Goal: Information Seeking & Learning: Understand process/instructions

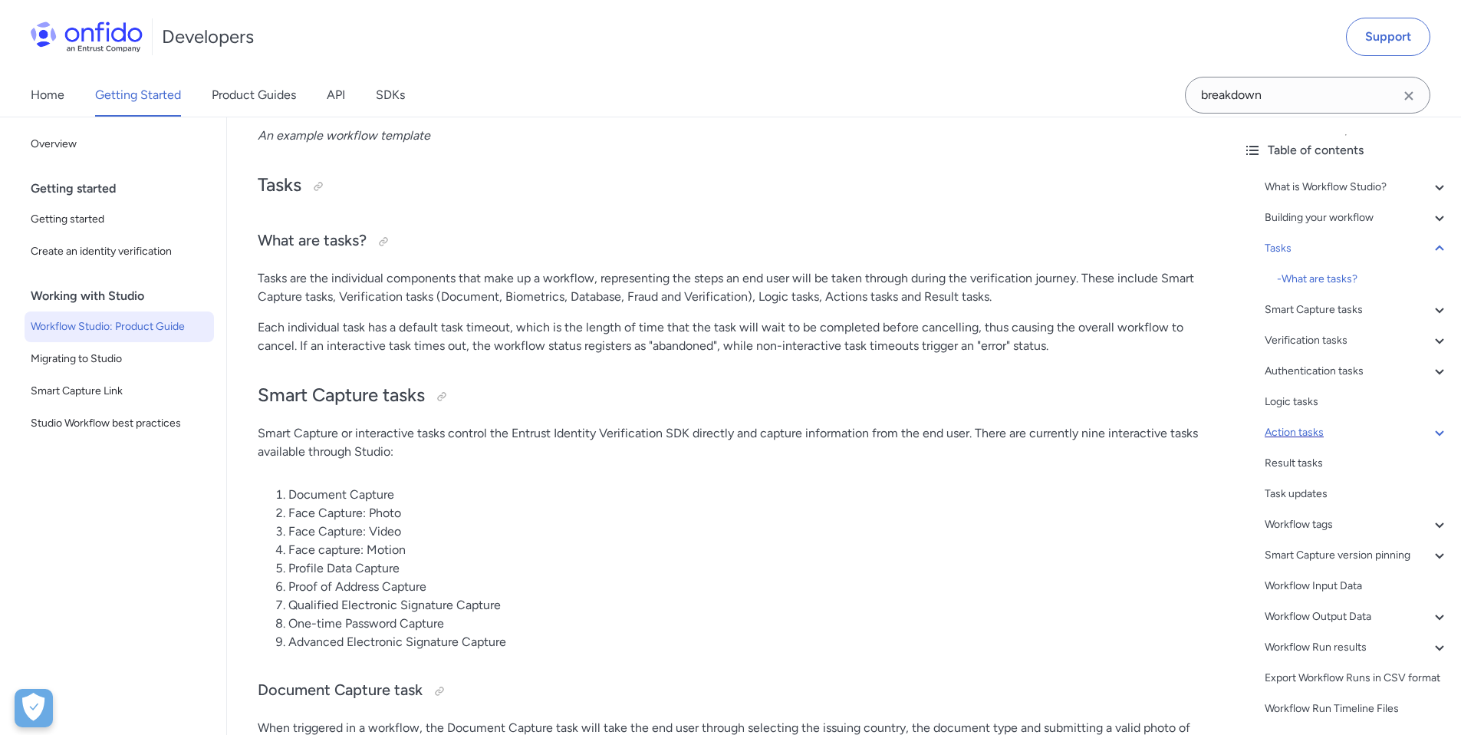
click at [1435, 432] on icon at bounding box center [1439, 432] width 8 height 5
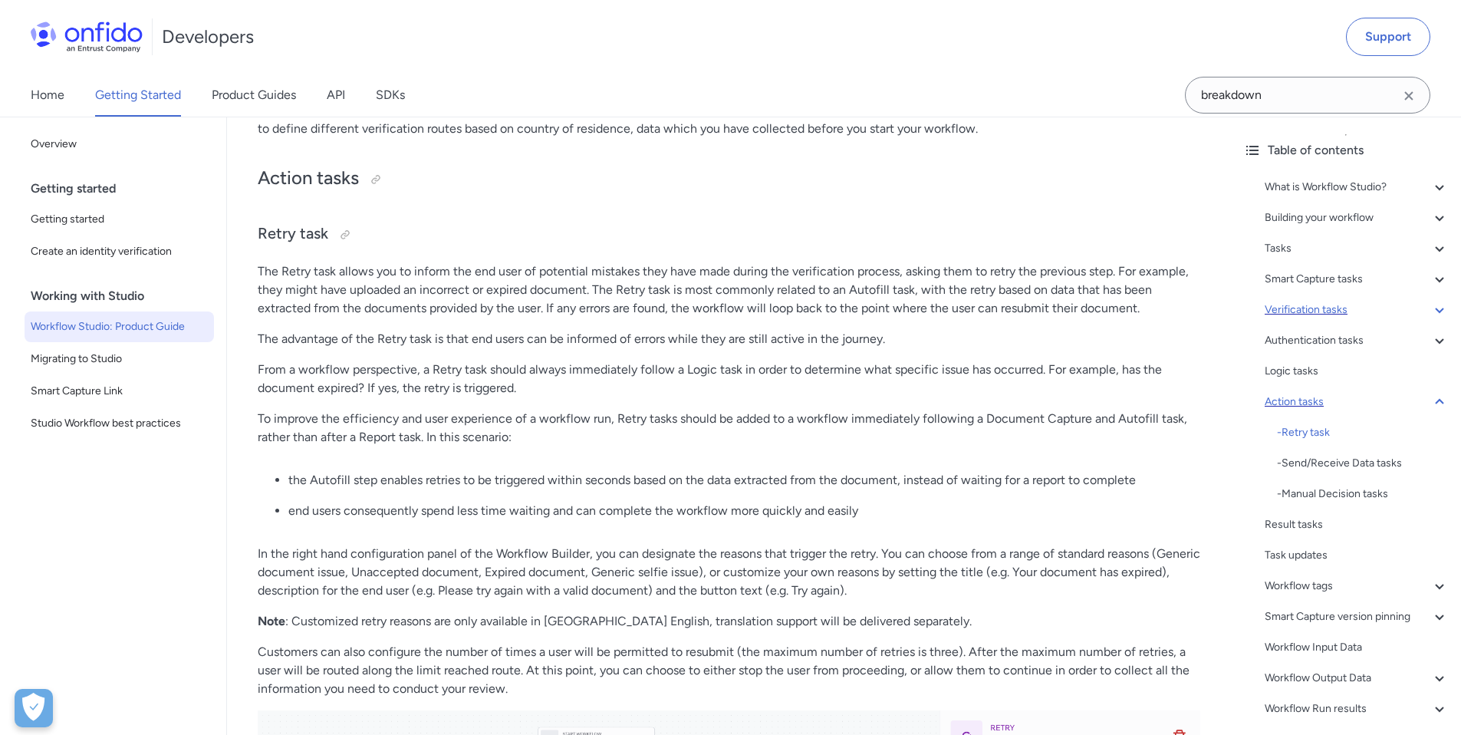
click at [1408, 313] on div "Verification tasks" at bounding box center [1356, 310] width 184 height 18
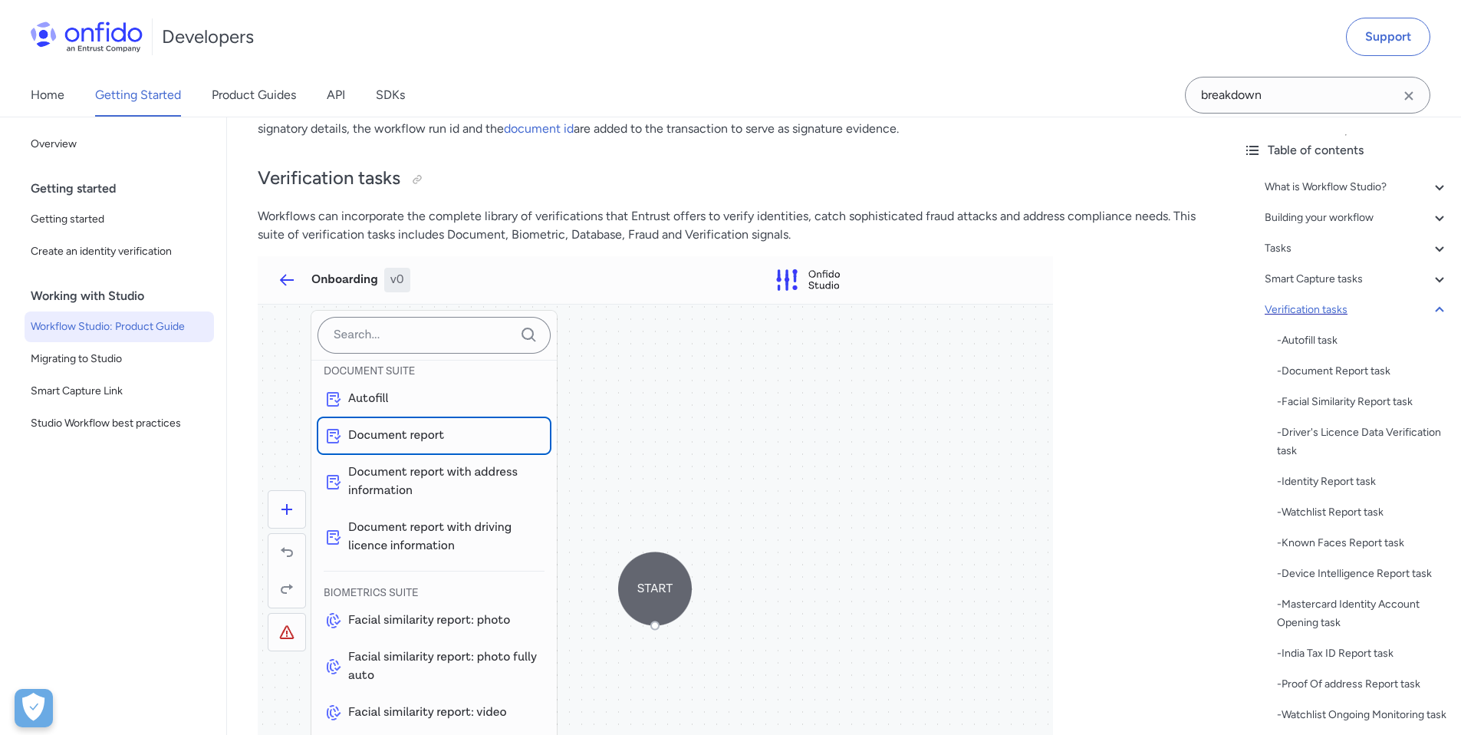
click at [1416, 311] on div "Verification tasks" at bounding box center [1356, 310] width 184 height 18
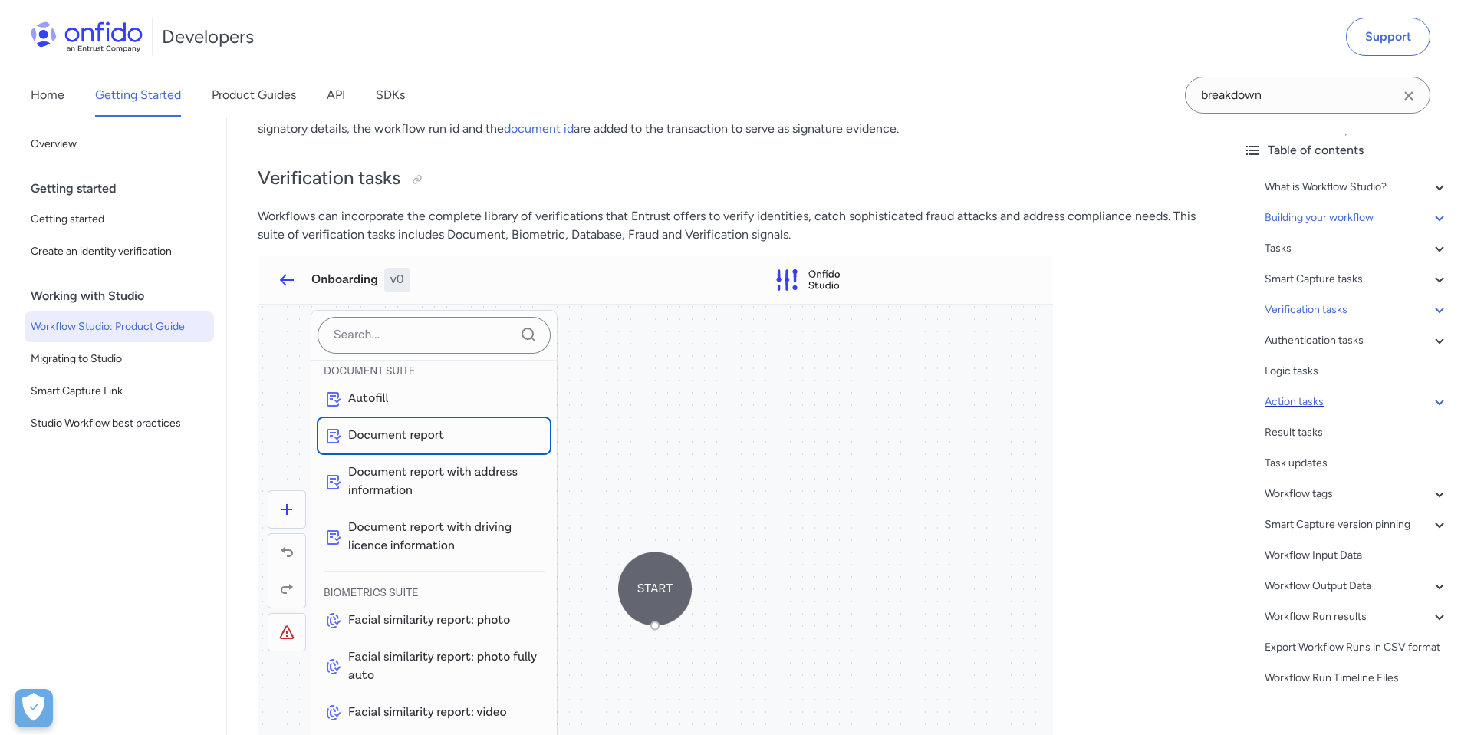
click at [1430, 212] on icon at bounding box center [1439, 218] width 18 height 18
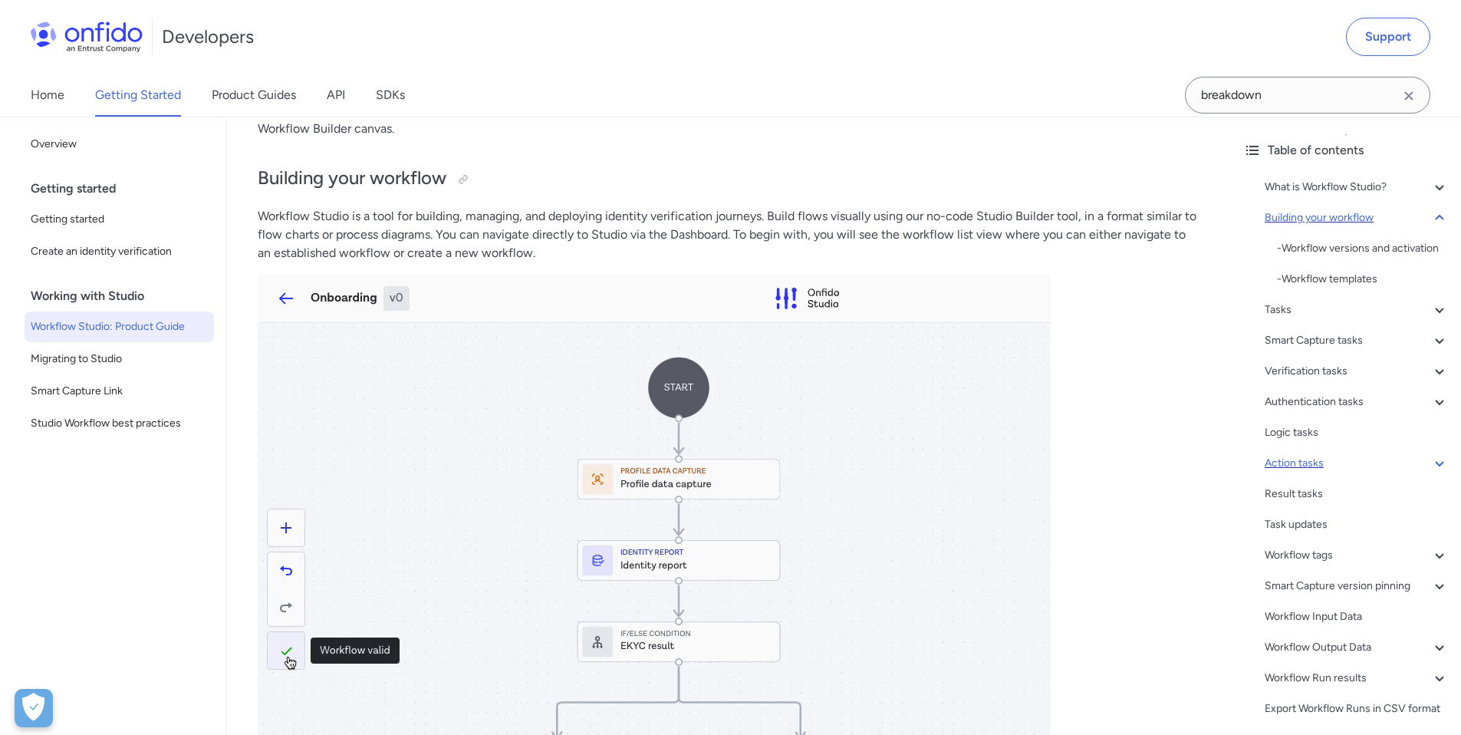
click at [1430, 216] on icon at bounding box center [1439, 218] width 18 height 18
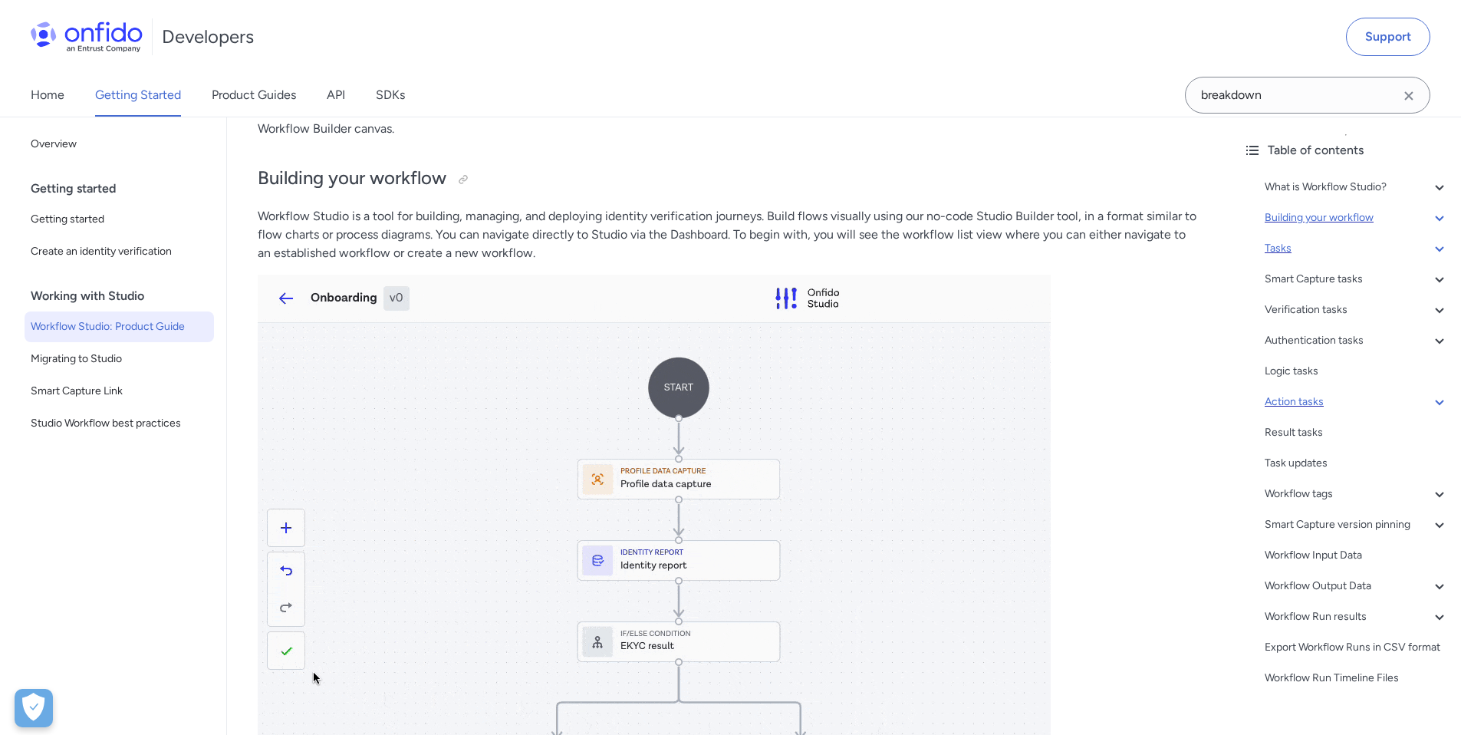
click at [1412, 245] on div "Tasks" at bounding box center [1356, 248] width 184 height 18
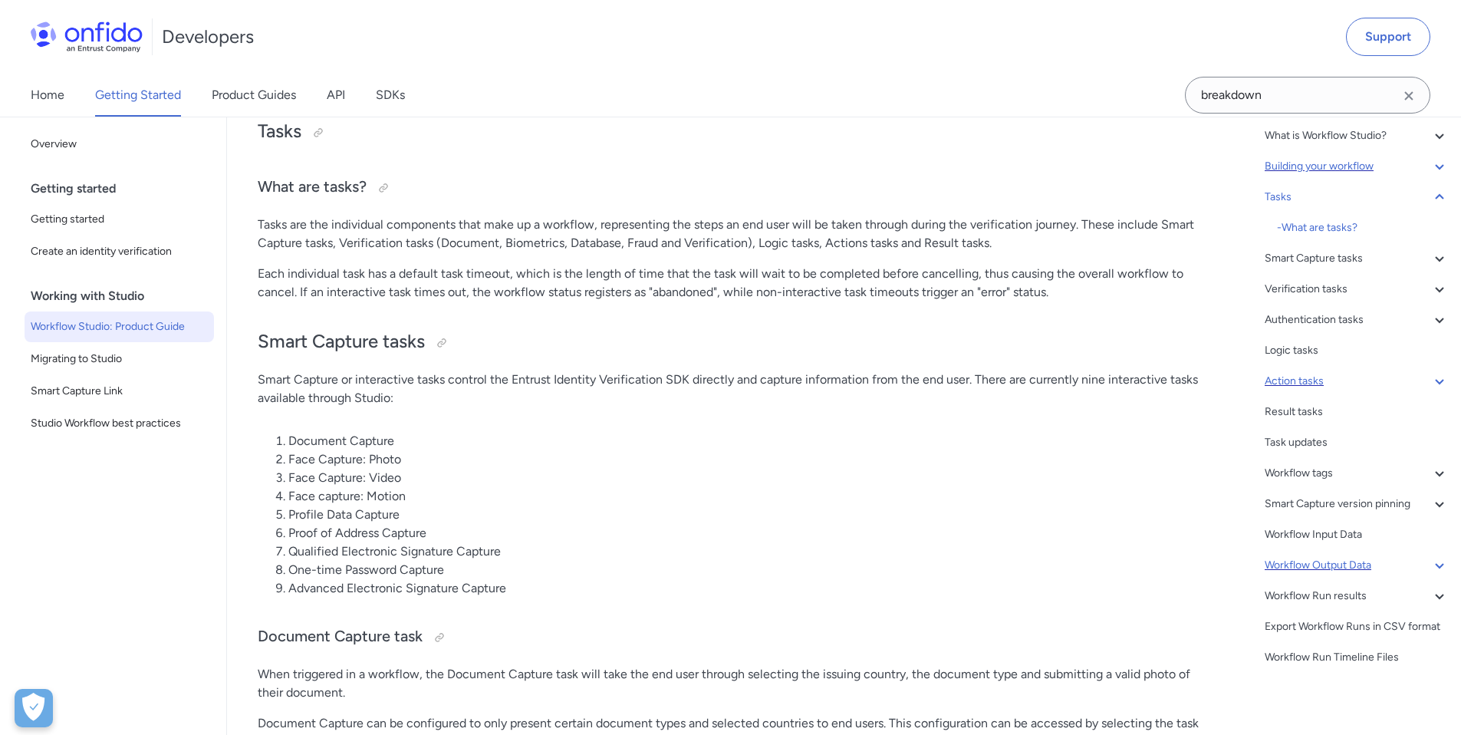
scroll to position [75, 0]
click at [1370, 581] on div "Workflow Run results" at bounding box center [1356, 590] width 184 height 18
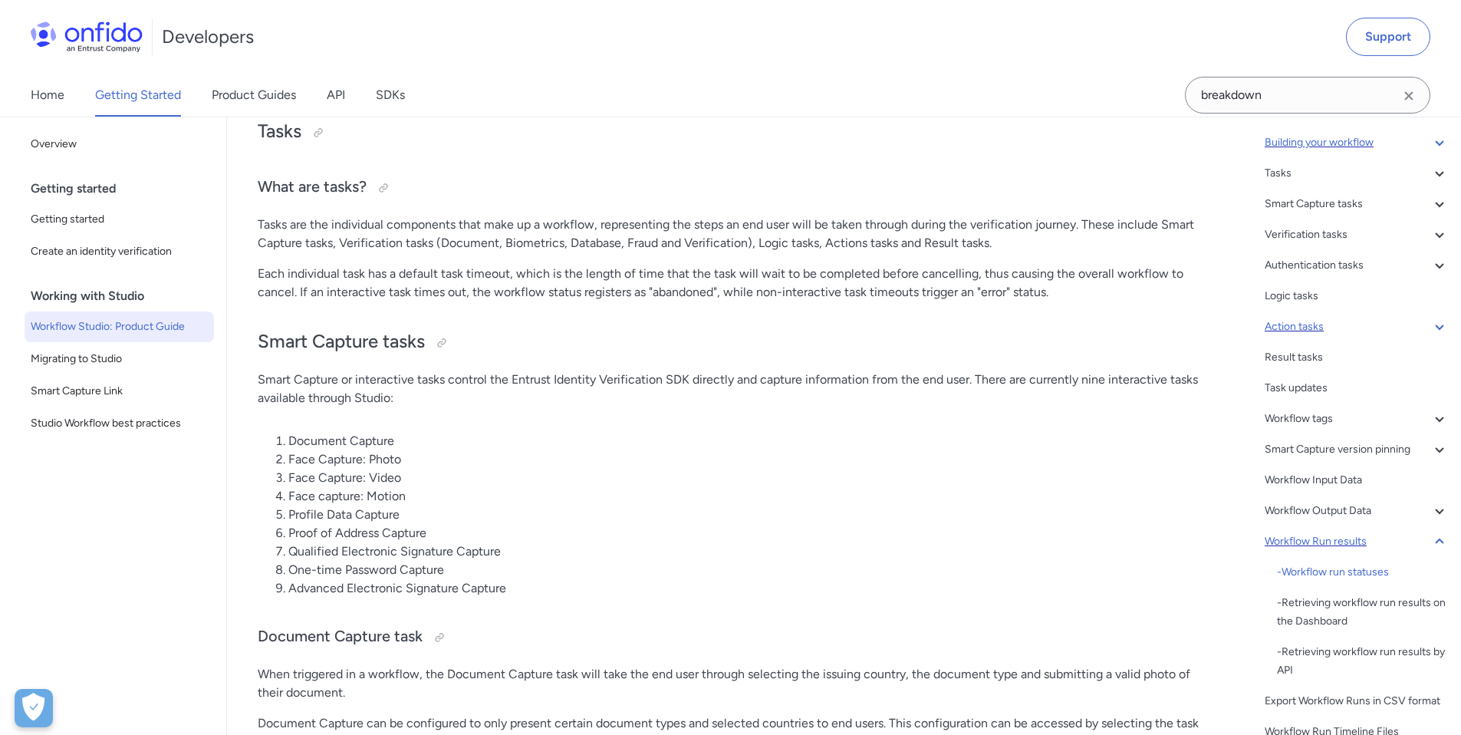
scroll to position [32263, 0]
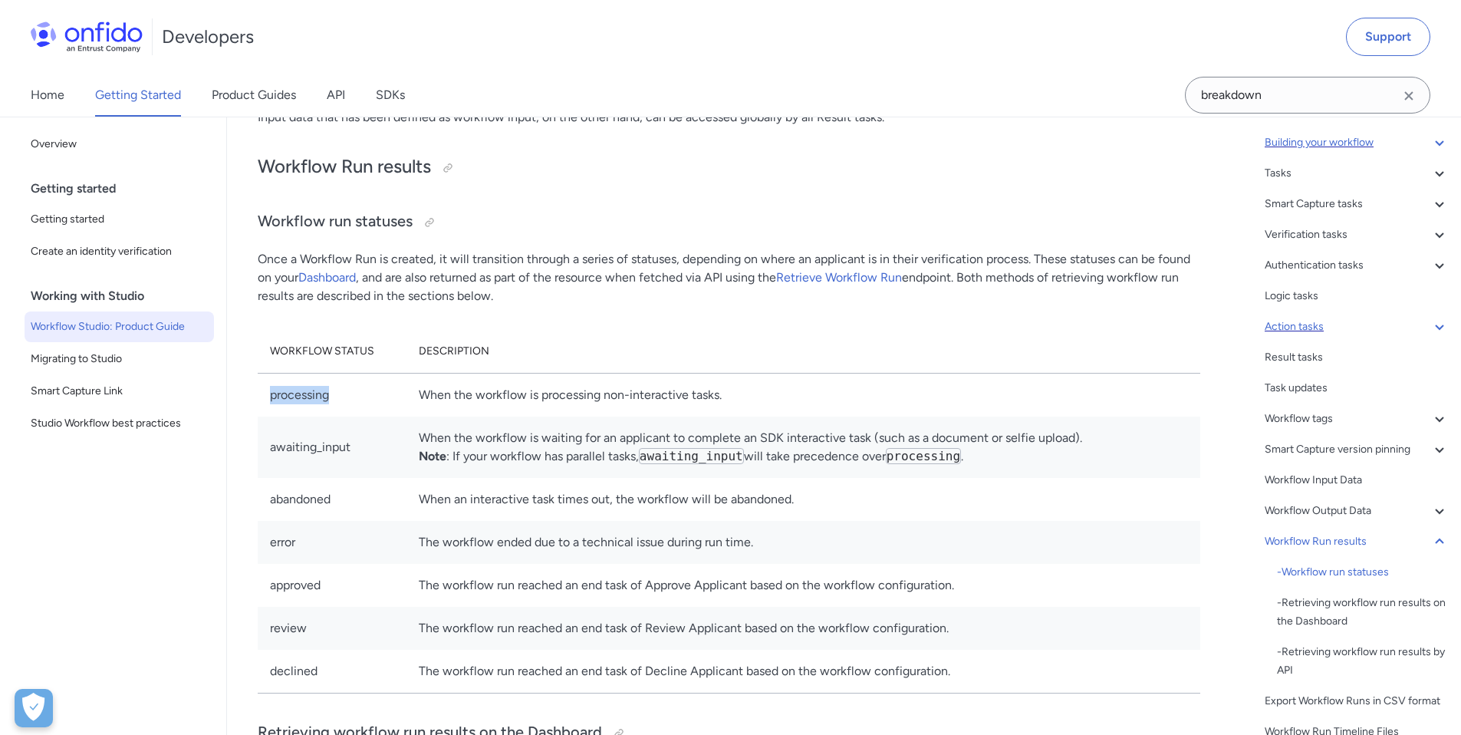
drag, startPoint x: 347, startPoint y: 406, endPoint x: 273, endPoint y: 408, distance: 74.4
click at [273, 408] on td "processing" at bounding box center [332, 395] width 149 height 44
drag, startPoint x: 273, startPoint y: 408, endPoint x: 724, endPoint y: 400, distance: 450.9
click at [724, 400] on tr "processing When the workflow is processing non-interactive tasks." at bounding box center [729, 395] width 942 height 44
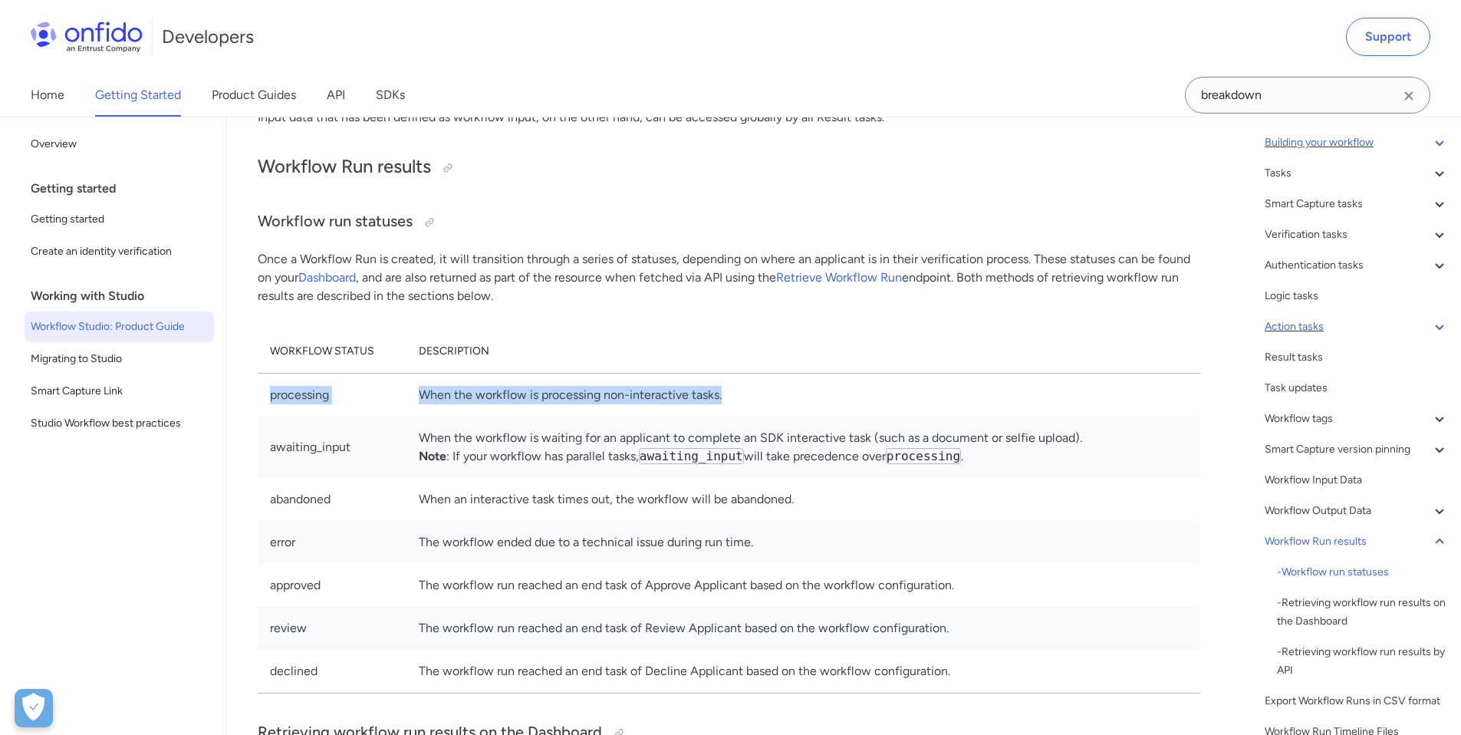
click at [724, 400] on td "When the workflow is processing non-interactive tasks." at bounding box center [803, 395] width 794 height 44
drag, startPoint x: 731, startPoint y: 405, endPoint x: 675, endPoint y: 408, distance: 56.1
click at [675, 408] on td "When the workflow is processing non-interactive tasks." at bounding box center [803, 395] width 794 height 44
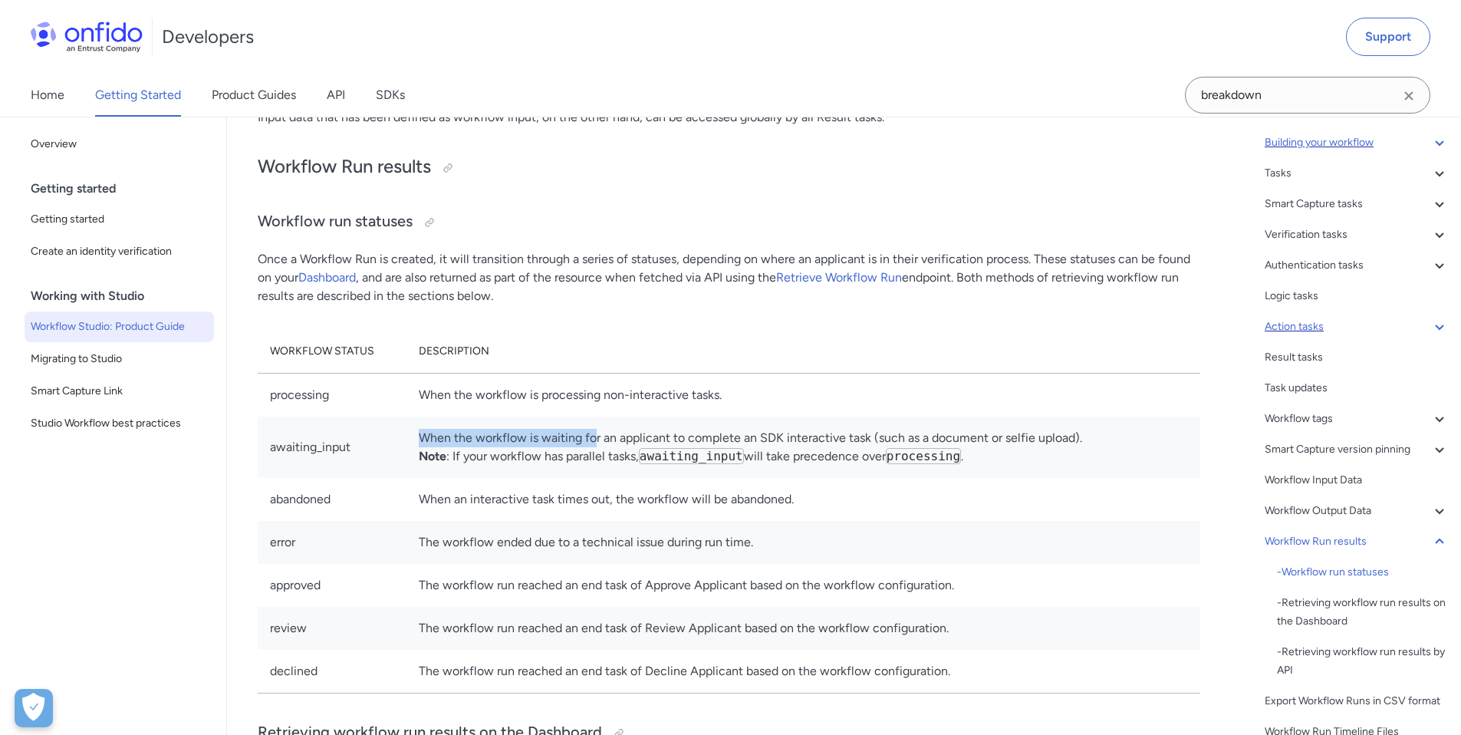
drag, startPoint x: 424, startPoint y: 450, endPoint x: 594, endPoint y: 458, distance: 170.4
click at [594, 458] on td "When the workflow is waiting for an applicant to complete an SDK interactive ta…" at bounding box center [803, 446] width 794 height 61
click at [597, 457] on td "When the workflow is waiting for an applicant to complete an SDK interactive ta…" at bounding box center [803, 446] width 794 height 61
click at [806, 445] on td "When the workflow is waiting for an applicant to complete an SDK interactive ta…" at bounding box center [803, 446] width 794 height 61
drag, startPoint x: 259, startPoint y: 268, endPoint x: 513, endPoint y: 277, distance: 254.0
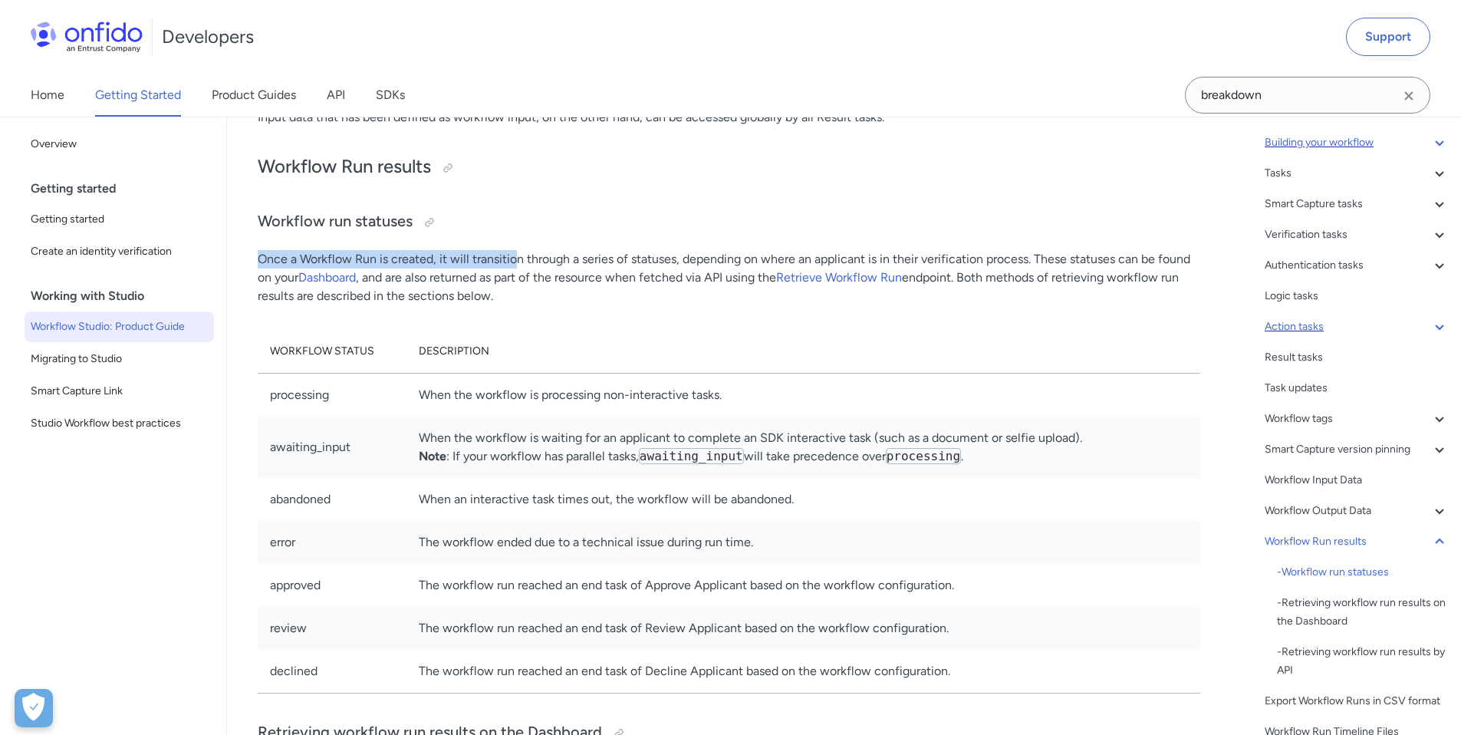
click at [513, 277] on p "Once a Workflow Run is created, it will transition through a series of statuses…" at bounding box center [729, 277] width 942 height 55
drag, startPoint x: 702, startPoint y: 275, endPoint x: 802, endPoint y: 276, distance: 99.7
click at [794, 277] on p "Once a Workflow Run is created, it will transition through a series of statuses…" at bounding box center [729, 277] width 942 height 55
click at [801, 275] on p "Once a Workflow Run is created, it will transition through a series of statuses…" at bounding box center [729, 277] width 942 height 55
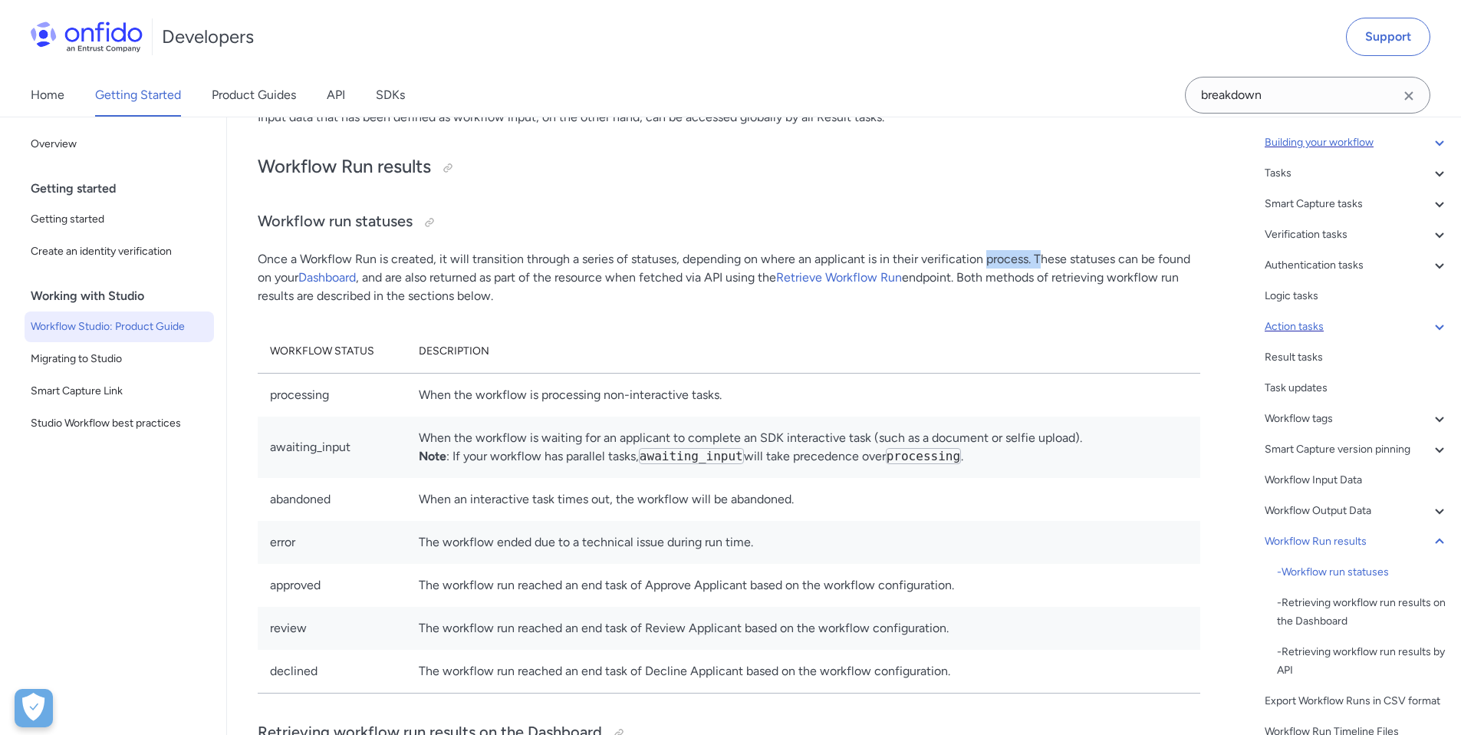
drag, startPoint x: 988, startPoint y: 268, endPoint x: 1047, endPoint y: 266, distance: 58.3
click at [1044, 266] on p "Once a Workflow Run is created, it will transition through a series of statuses…" at bounding box center [729, 277] width 942 height 55
click at [1048, 266] on p "Once a Workflow Run is created, it will transition through a series of statuses…" at bounding box center [729, 277] width 942 height 55
drag, startPoint x: 1119, startPoint y: 269, endPoint x: 1148, endPoint y: 273, distance: 28.6
click at [1141, 272] on p "Once a Workflow Run is created, it will transition through a series of statuses…" at bounding box center [729, 277] width 942 height 55
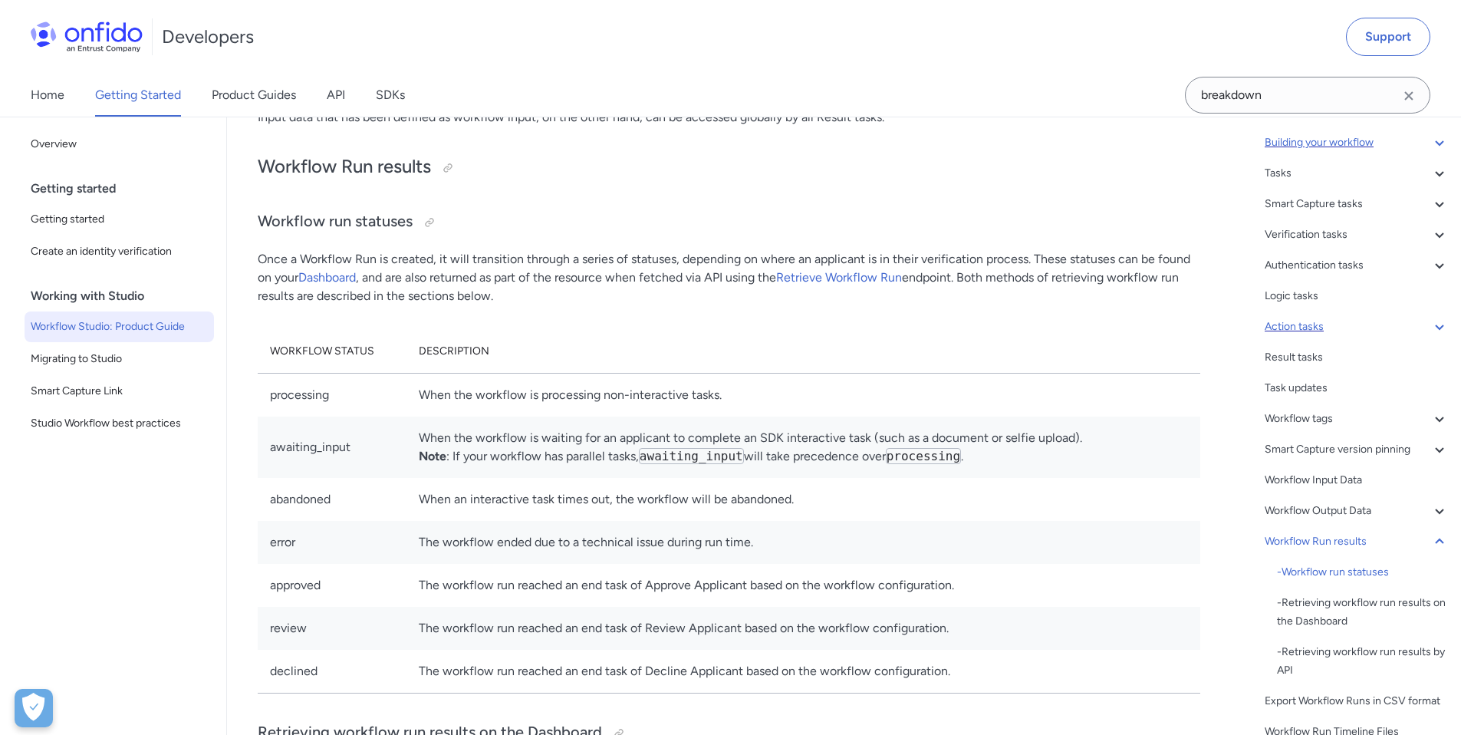
click at [1148, 273] on p "Once a Workflow Run is created, it will transition through a series of statuses…" at bounding box center [729, 277] width 942 height 55
drag, startPoint x: 1108, startPoint y: 317, endPoint x: 1080, endPoint y: 317, distance: 28.4
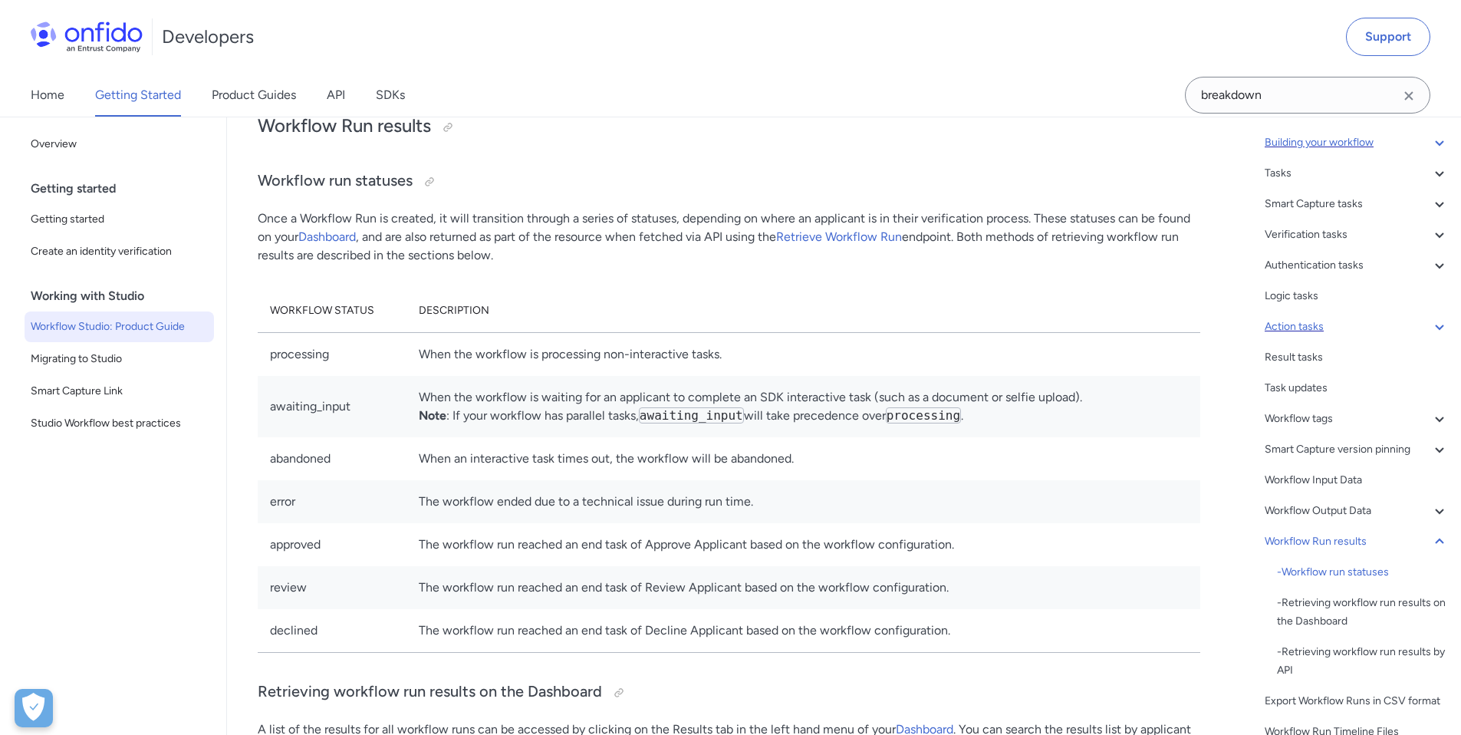
scroll to position [32305, 0]
click at [306, 415] on td "awaiting_input" at bounding box center [332, 405] width 149 height 61
copy td "awaiting_input"
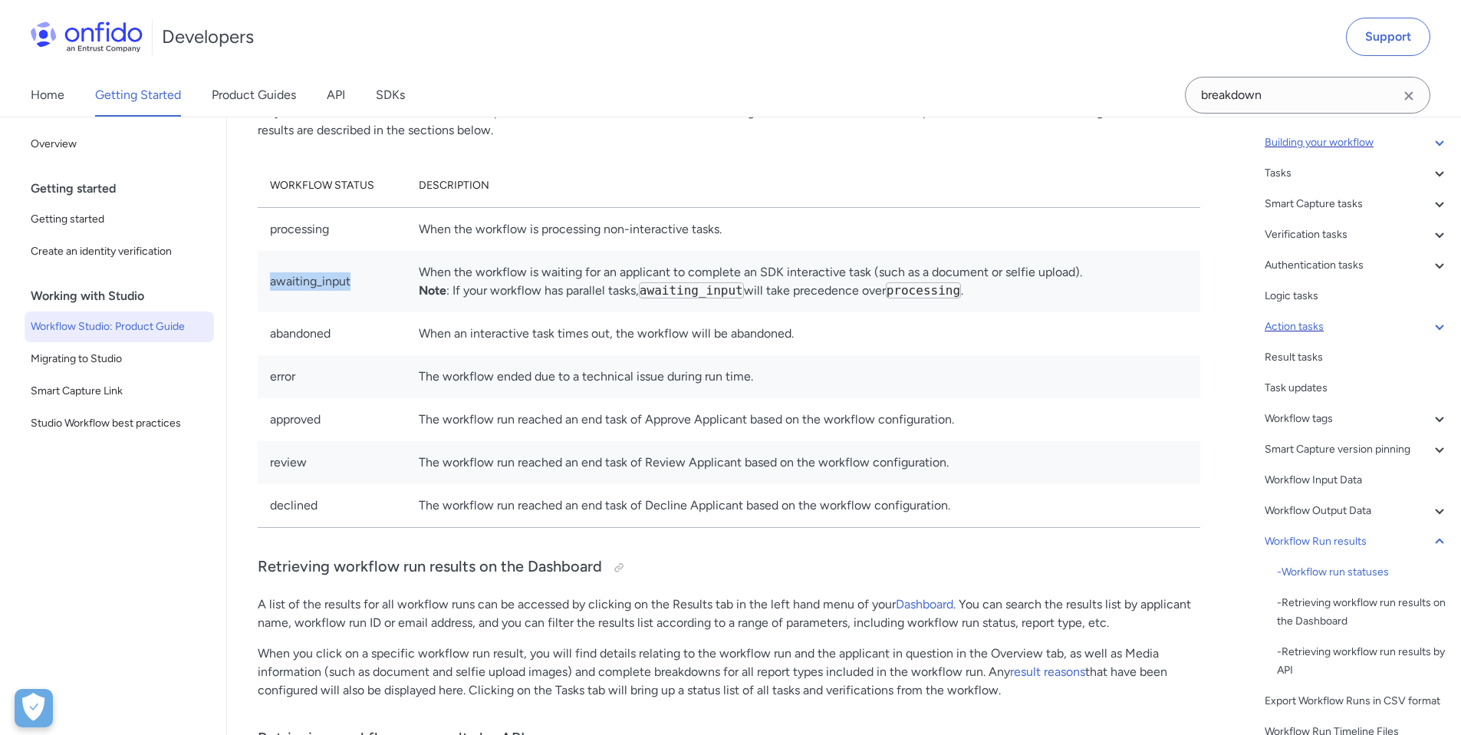
scroll to position [32494, 0]
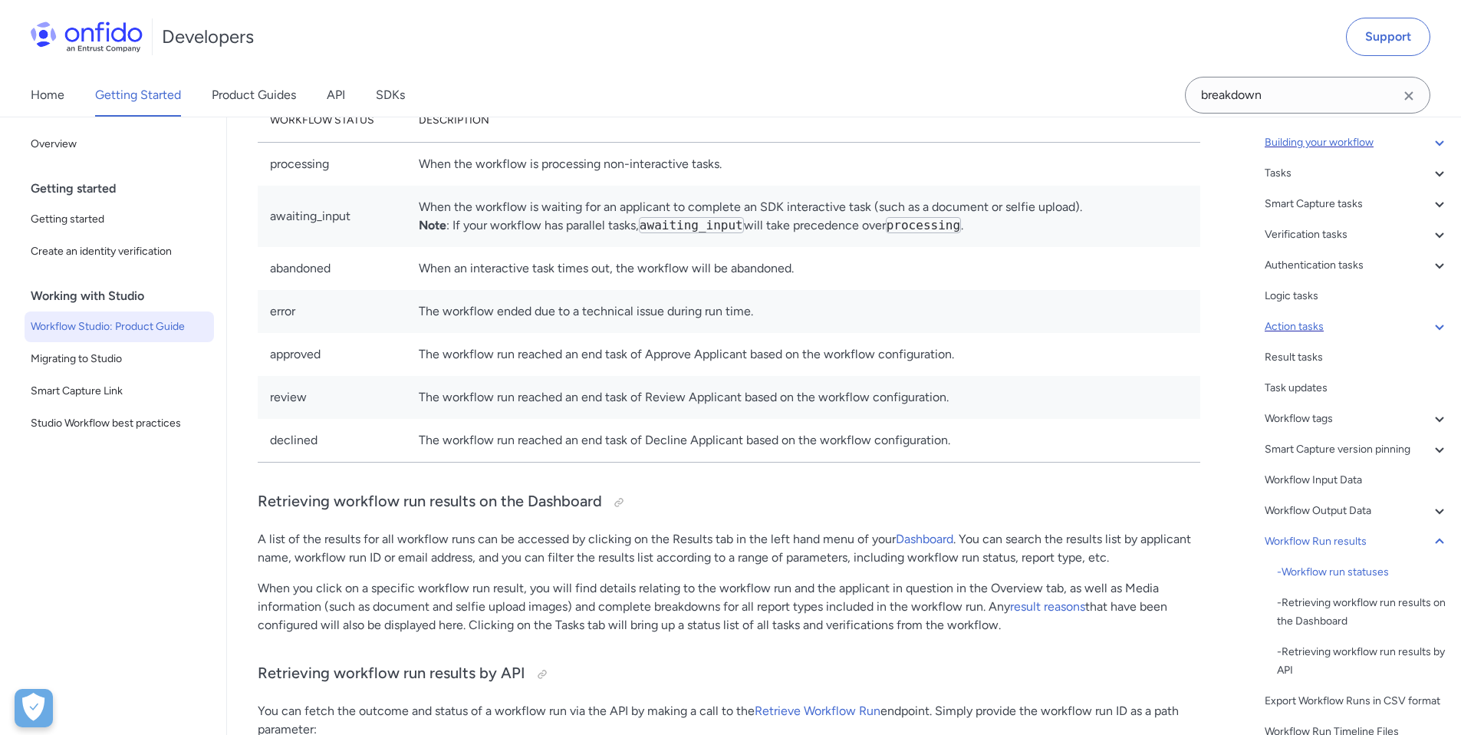
click at [1290, 313] on div "What is Workflow Studio? - The Workflow Builder - Workflows - Workflow Runs - V…" at bounding box center [1345, 425] width 205 height 656
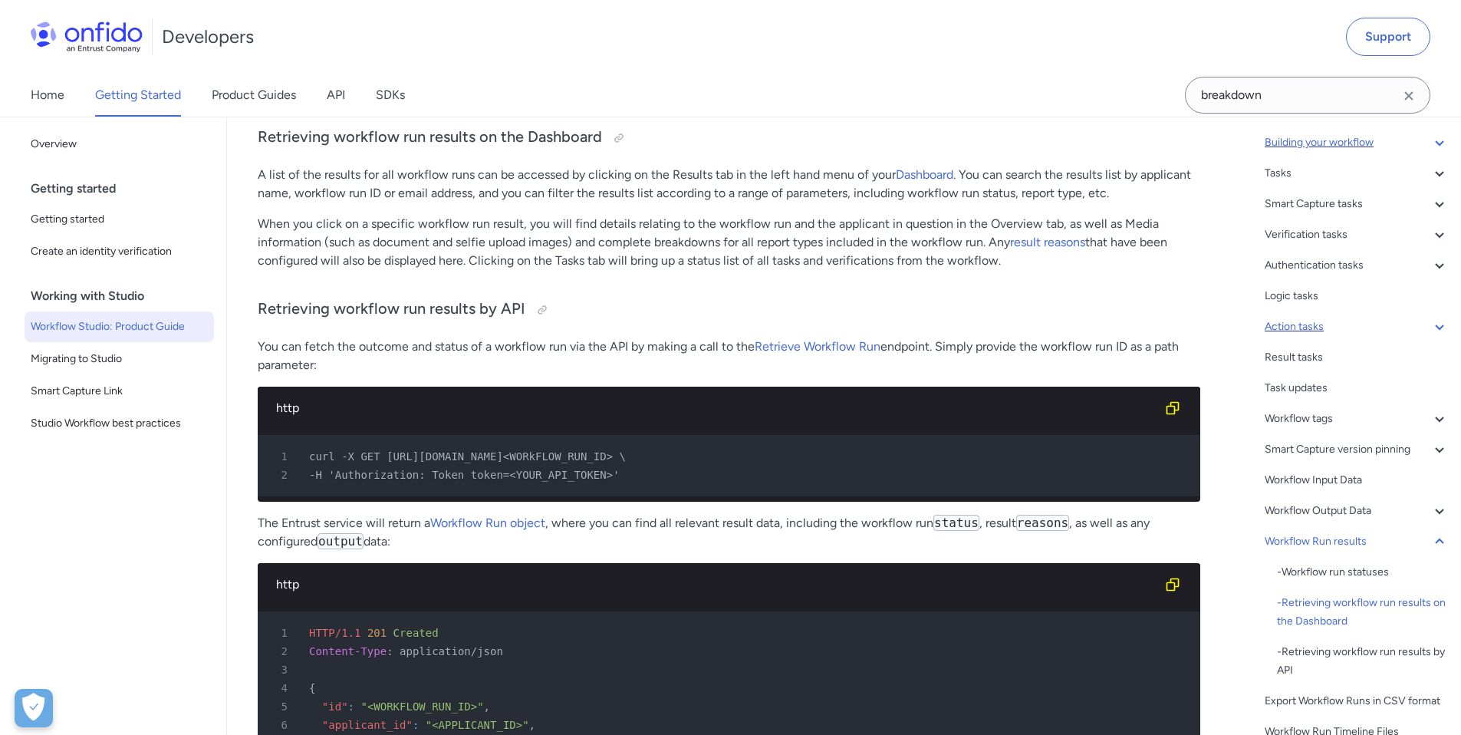
scroll to position [32859, 0]
drag, startPoint x: 674, startPoint y: 494, endPoint x: 498, endPoint y: 475, distance: 177.3
click at [518, 478] on div "2 -H 'Authorization: Token token=<YOUR_API_TOKEN>'" at bounding box center [721, 474] width 915 height 18
click at [498, 475] on div "2 -H 'Authorization: Token token=<YOUR_API_TOKEN>'" at bounding box center [721, 474] width 915 height 18
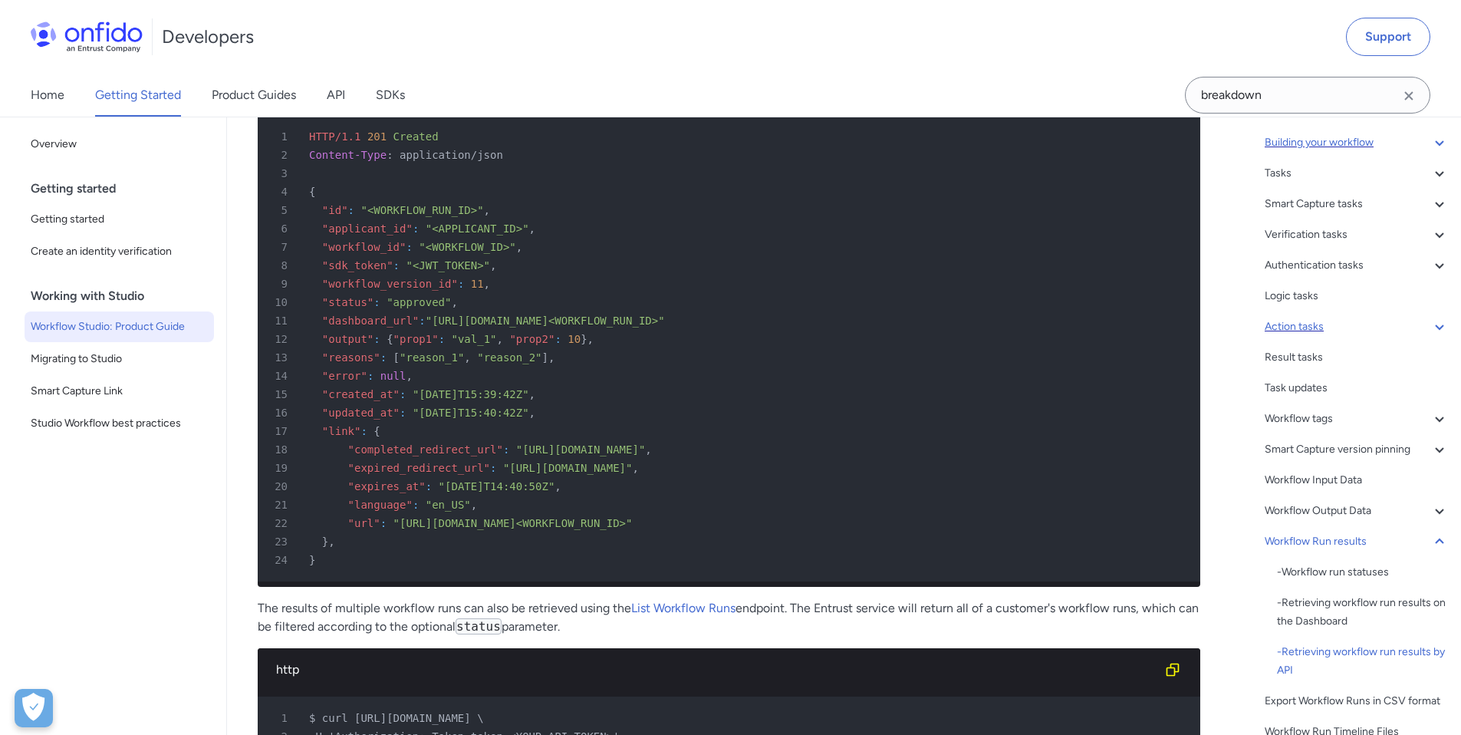
scroll to position [75, 0]
